Goal: Task Accomplishment & Management: Manage account settings

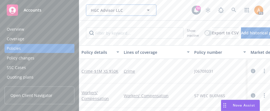
click at [100, 11] on span "HGC Advisor LLC" at bounding box center [115, 10] width 49 height 6
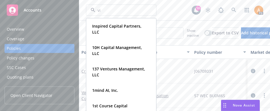
type input "viz"
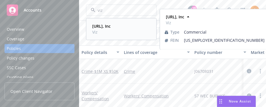
click at [102, 26] on strong "[URL], Inc" at bounding box center [101, 25] width 18 height 5
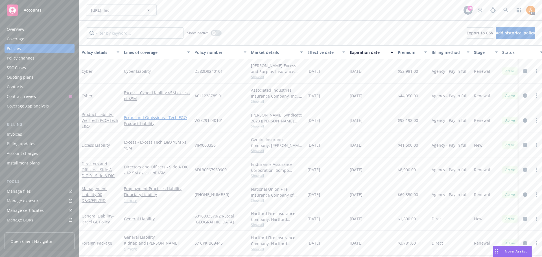
scroll to position [28, 0]
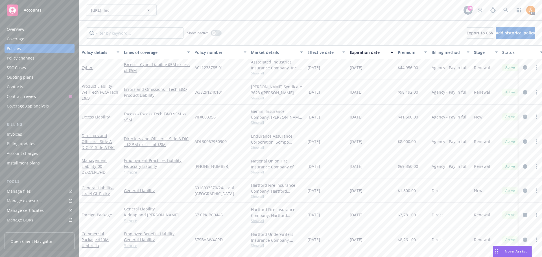
click at [24, 29] on div "Overview" at bounding box center [39, 29] width 65 height 9
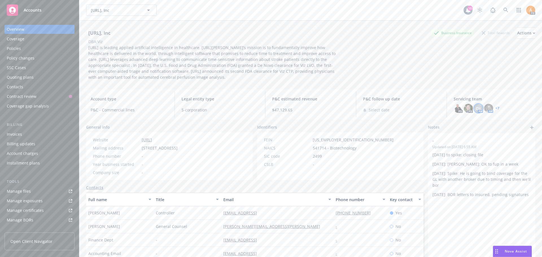
click at [270, 110] on span "DK" at bounding box center [478, 109] width 5 height 6
click at [270, 106] on img at bounding box center [488, 108] width 9 height 9
click at [270, 109] on link "+ 7" at bounding box center [497, 108] width 4 height 3
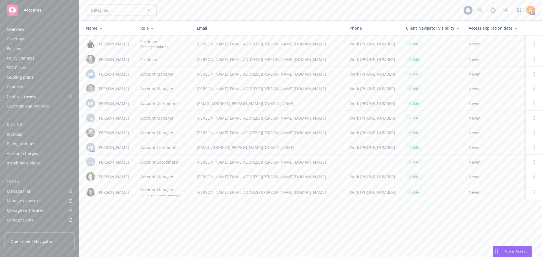
scroll to position [101, 0]
click at [24, 94] on div "Manage files" at bounding box center [19, 90] width 24 height 9
